Goal: Transaction & Acquisition: Purchase product/service

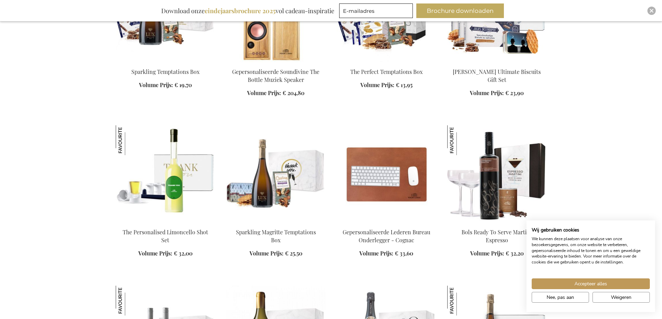
scroll to position [591, 0]
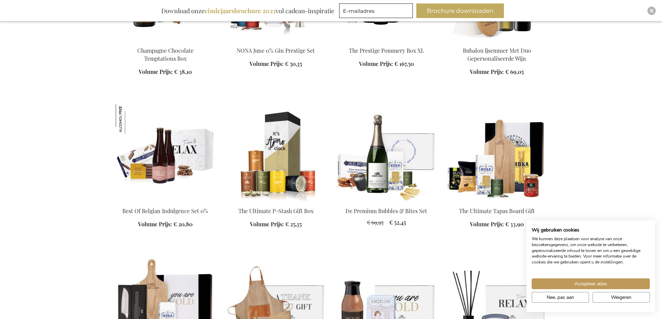
scroll to position [1772, 0]
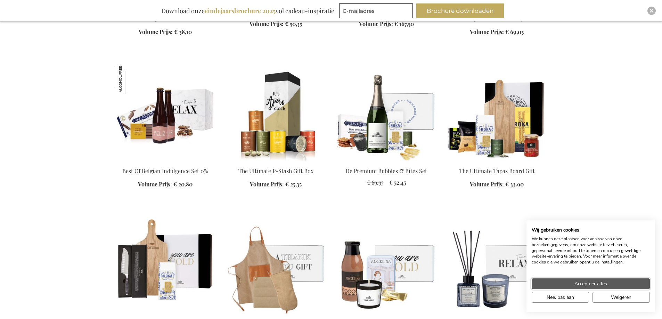
click at [608, 282] on button "Accepteer alles" at bounding box center [591, 284] width 118 height 11
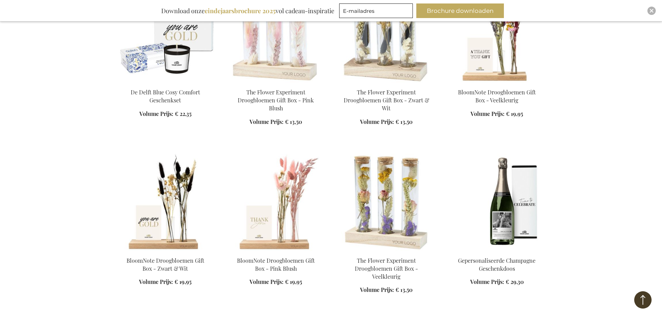
scroll to position [2363, 0]
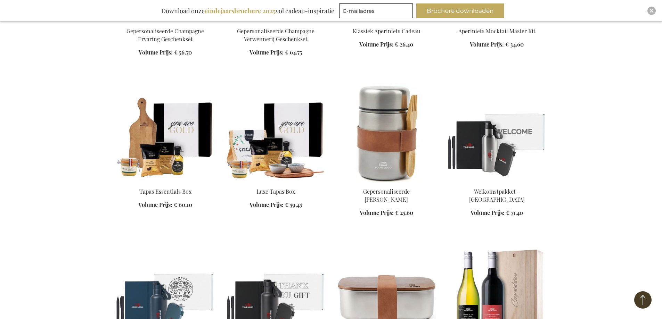
scroll to position [2711, 0]
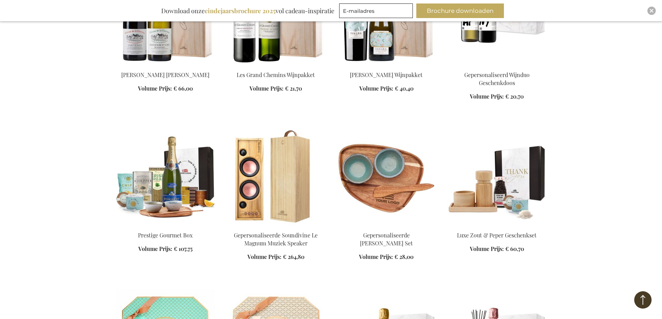
scroll to position [3197, 0]
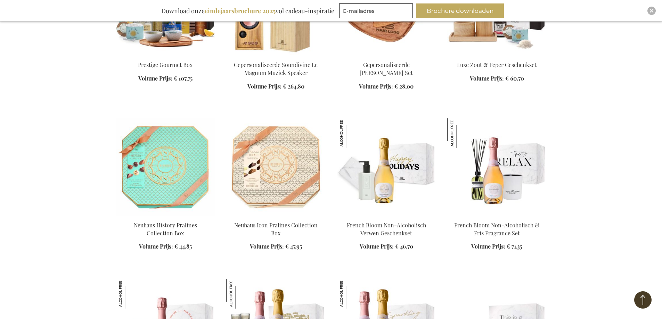
scroll to position [3336, 0]
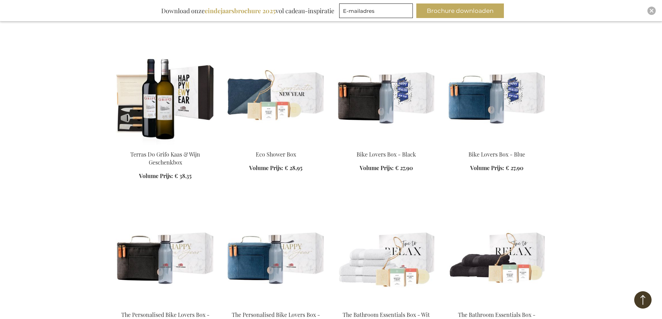
scroll to position [5282, 0]
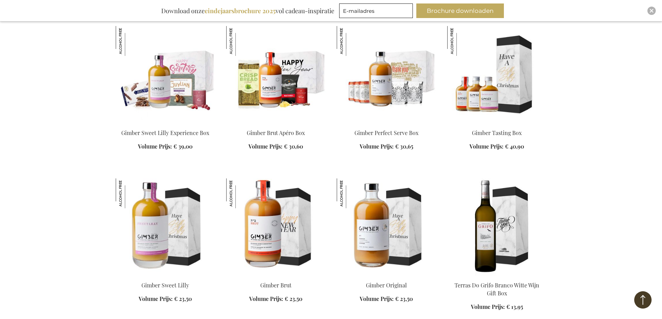
scroll to position [5908, 0]
